Goal: Task Accomplishment & Management: Complete application form

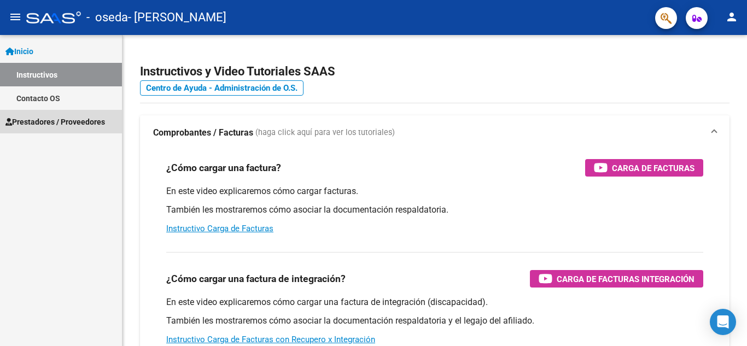
click at [62, 119] on span "Prestadores / Proveedores" at bounding box center [55, 122] width 100 height 12
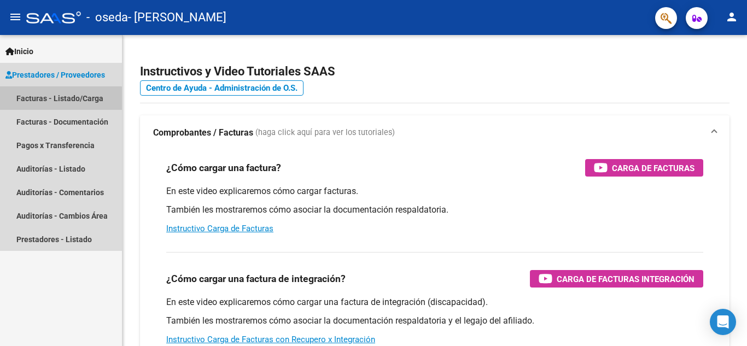
click at [60, 99] on link "Facturas - Listado/Carga" at bounding box center [61, 98] width 122 height 24
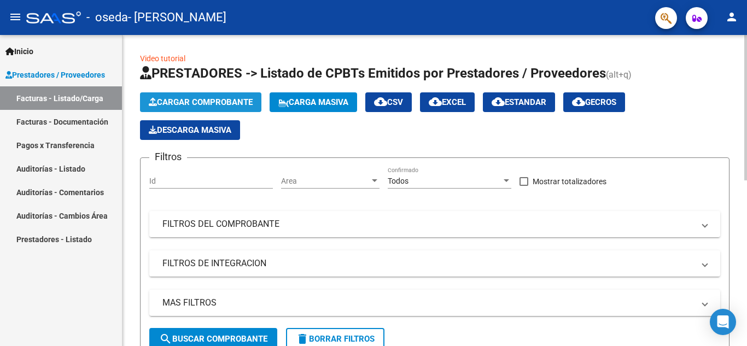
click at [200, 97] on button "Cargar Comprobante" at bounding box center [200, 102] width 121 height 20
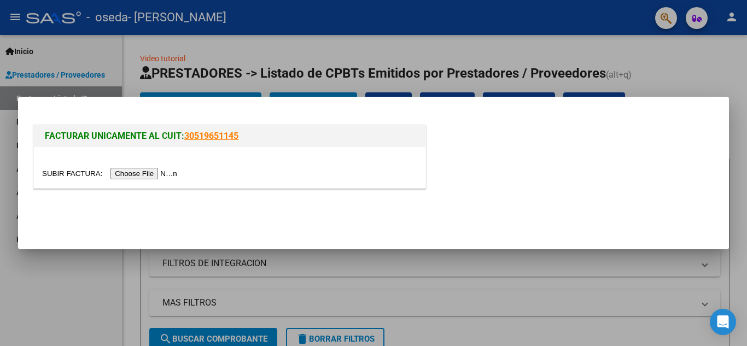
click at [173, 171] on input "file" at bounding box center [111, 173] width 138 height 11
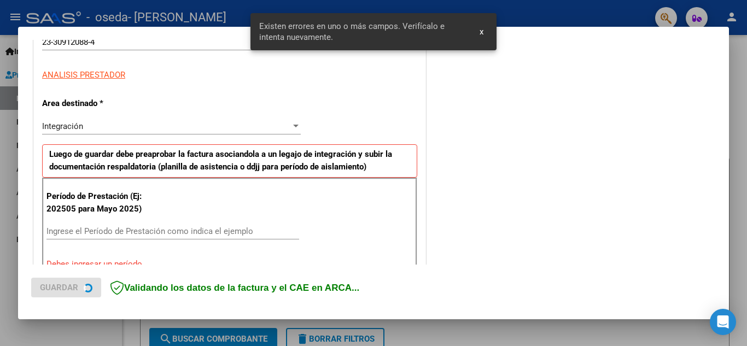
scroll to position [248, 0]
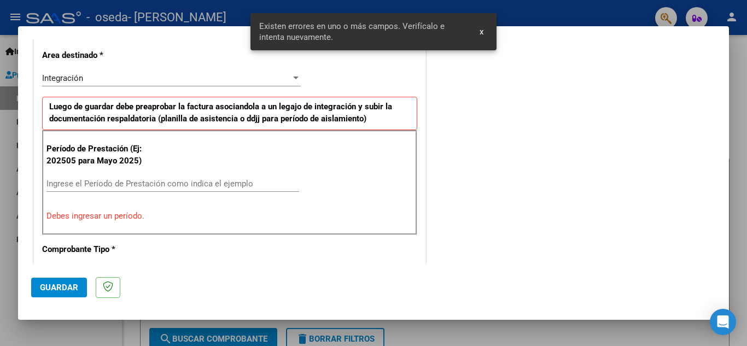
click at [222, 185] on input "Ingrese el Período de Prestación como indica el ejemplo" at bounding box center [172, 184] width 253 height 10
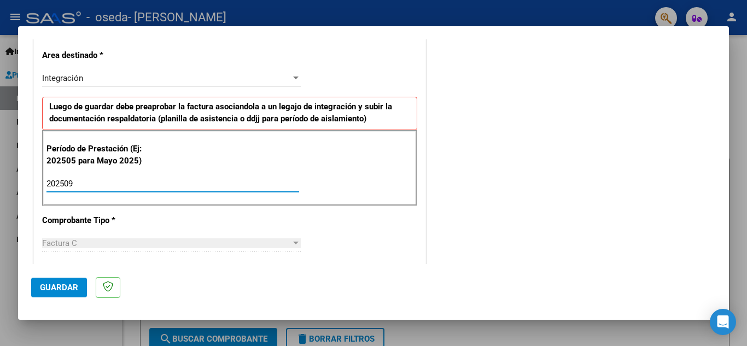
type input "202509"
click at [77, 282] on button "Guardar" at bounding box center [59, 288] width 56 height 20
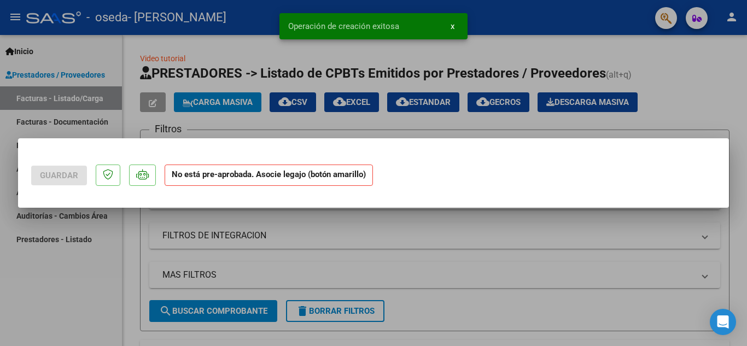
scroll to position [0, 0]
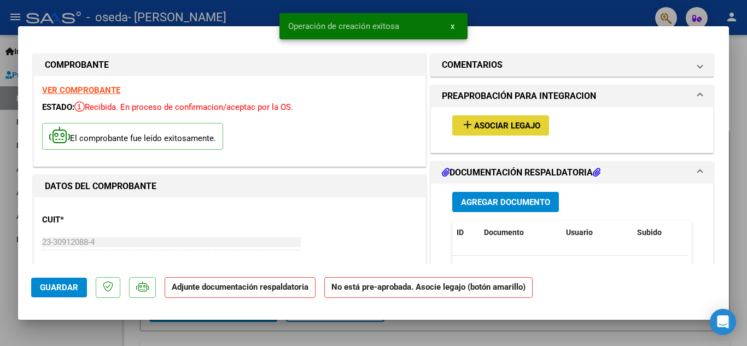
click at [521, 121] on span "Asociar Legajo" at bounding box center [507, 126] width 66 height 10
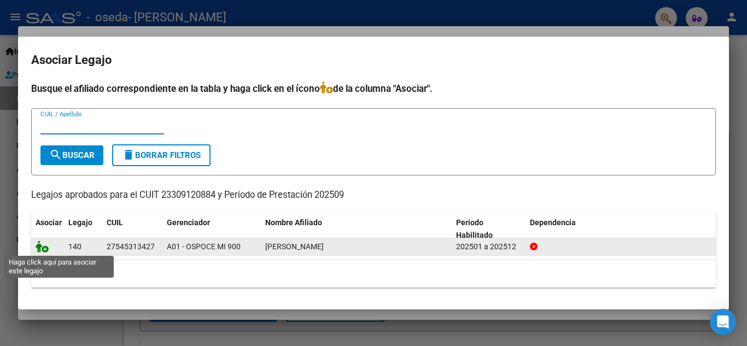
click at [43, 247] on icon at bounding box center [42, 247] width 13 height 12
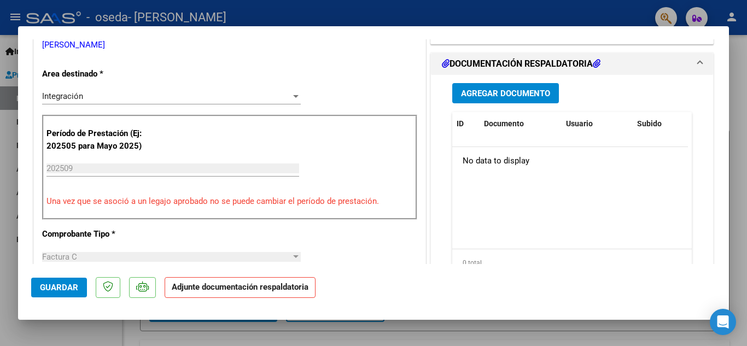
scroll to position [246, 0]
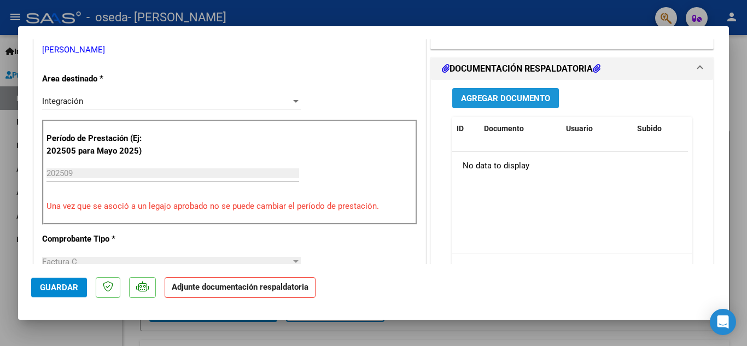
click at [464, 98] on span "Agregar Documento" at bounding box center [505, 99] width 89 height 10
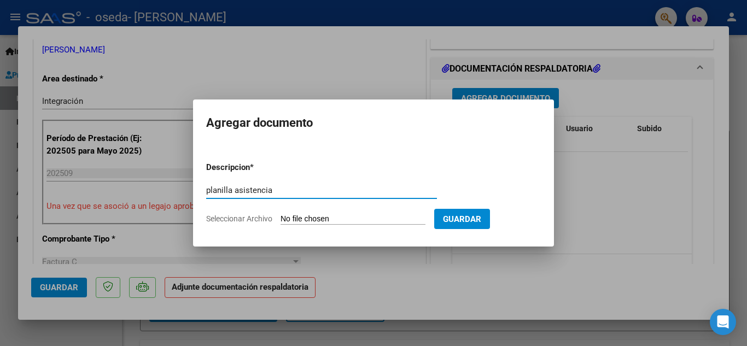
type input "planilla asistencia"
click at [420, 219] on input "Seleccionar Archivo" at bounding box center [353, 219] width 145 height 10
type input "C:\fakepath\CamScanner [DATE] 21.13.pdf"
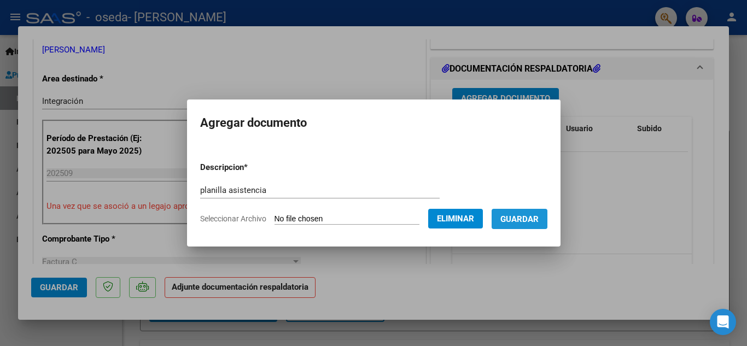
click at [528, 214] on span "Guardar" at bounding box center [519, 219] width 38 height 10
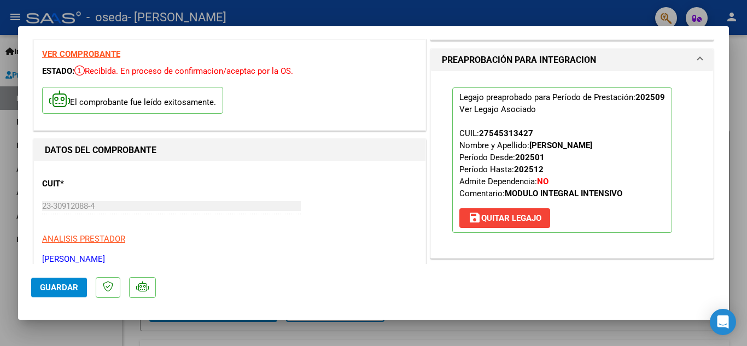
scroll to position [32, 0]
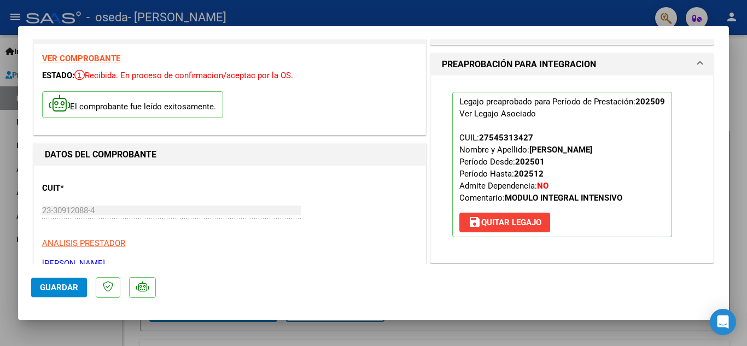
click at [67, 281] on button "Guardar" at bounding box center [59, 288] width 56 height 20
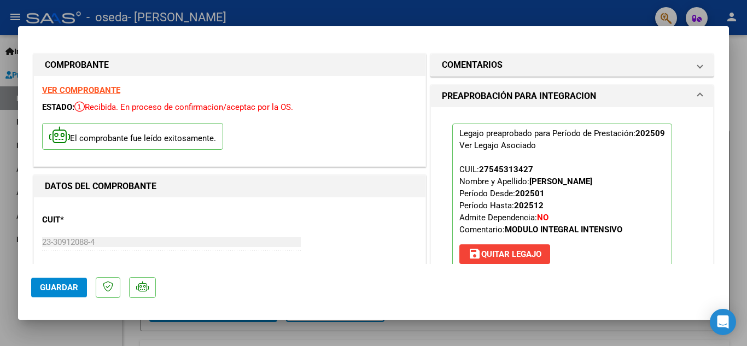
click at [354, 9] on div at bounding box center [373, 173] width 747 height 346
type input "$ 0,00"
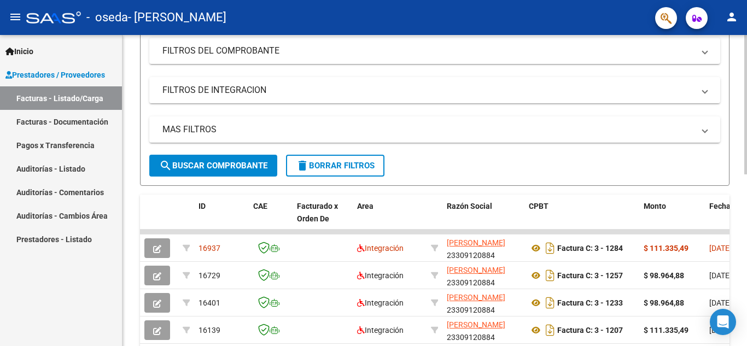
scroll to position [178, 0]
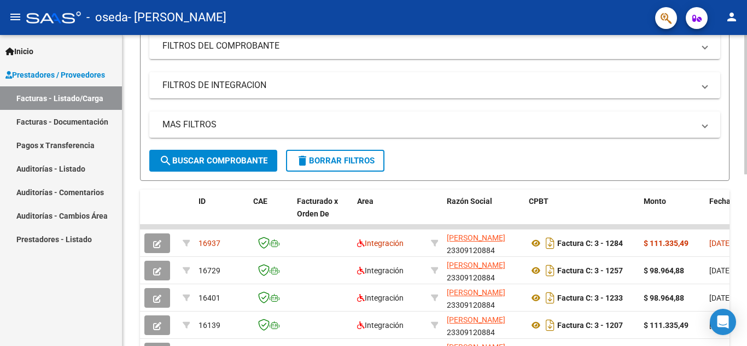
click at [747, 206] on div at bounding box center [745, 186] width 3 height 139
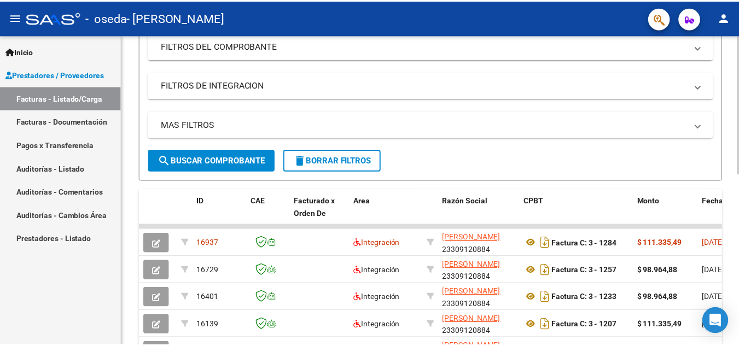
scroll to position [0, 0]
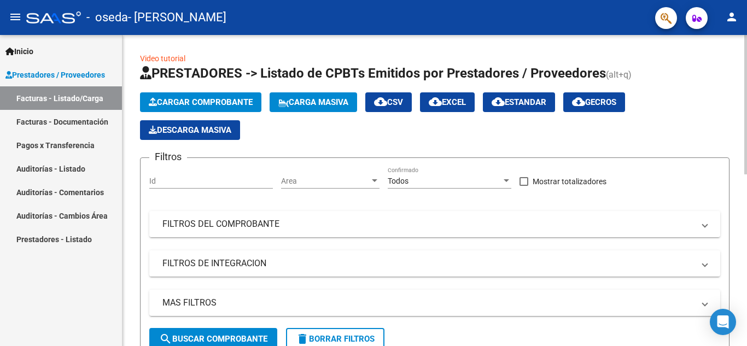
click at [745, 98] on div at bounding box center [745, 104] width 3 height 139
click at [740, 21] on button "person" at bounding box center [732, 18] width 22 height 22
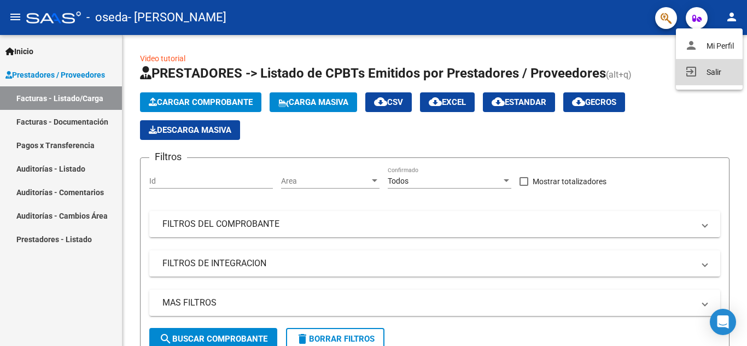
click at [710, 80] on button "exit_to_app Salir" at bounding box center [709, 72] width 67 height 26
